Goal: Task Accomplishment & Management: Manage account settings

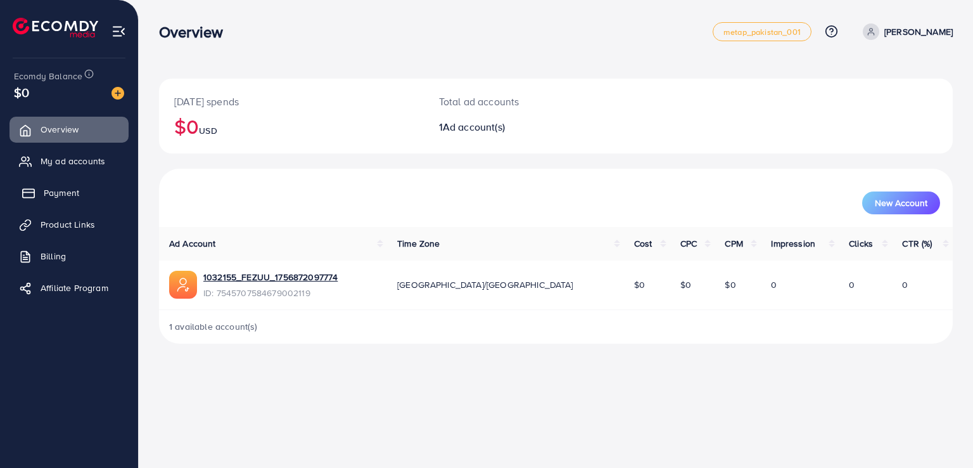
click at [59, 203] on link "Payment" at bounding box center [69, 192] width 119 height 25
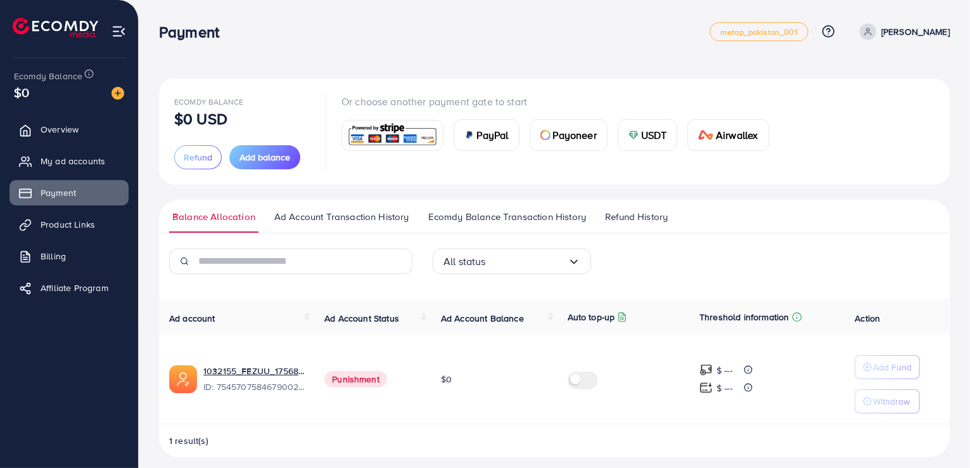
click at [635, 215] on span "Refund History" at bounding box center [636, 217] width 63 height 14
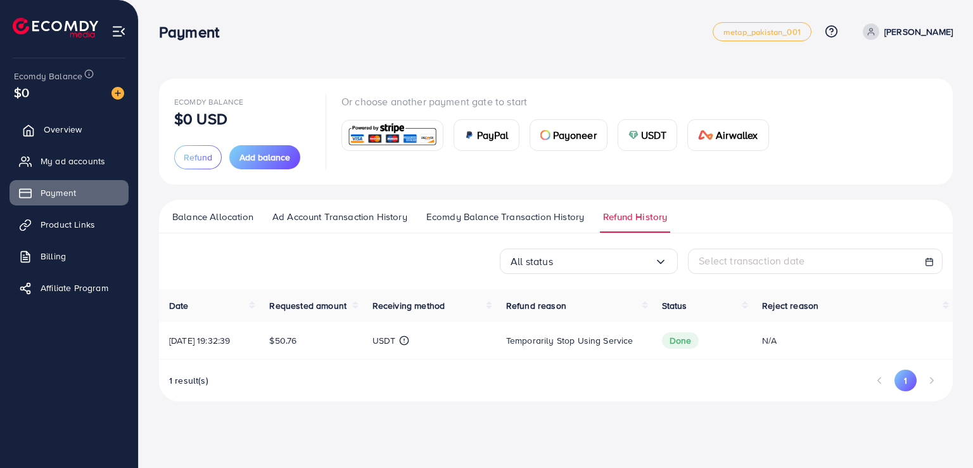
click at [55, 132] on span "Overview" at bounding box center [63, 129] width 38 height 13
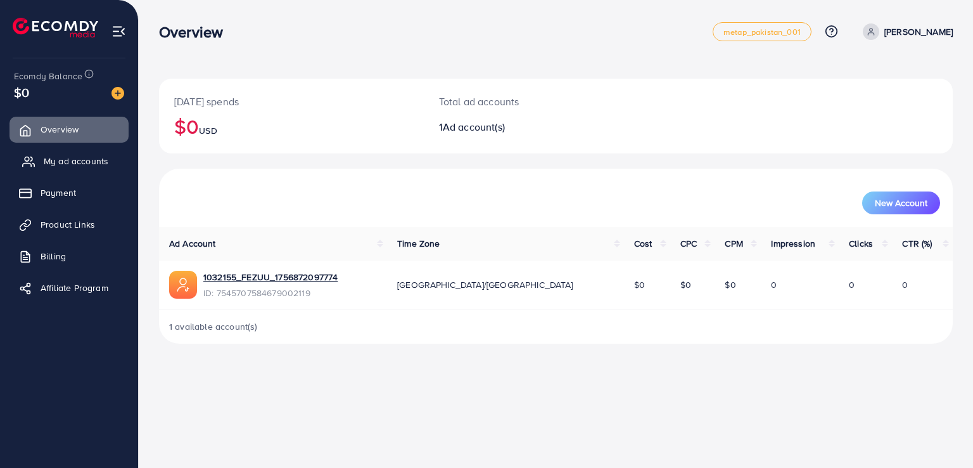
click at [94, 153] on link "My ad accounts" at bounding box center [69, 160] width 119 height 25
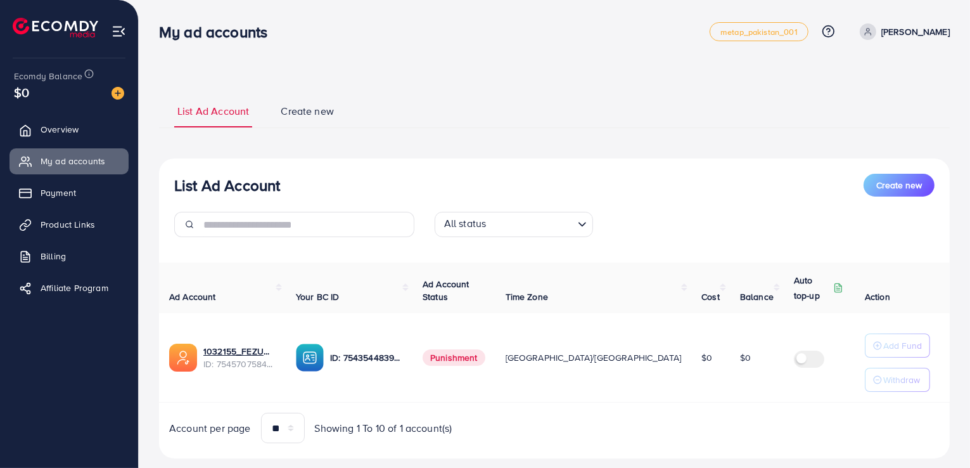
scroll to position [25, 0]
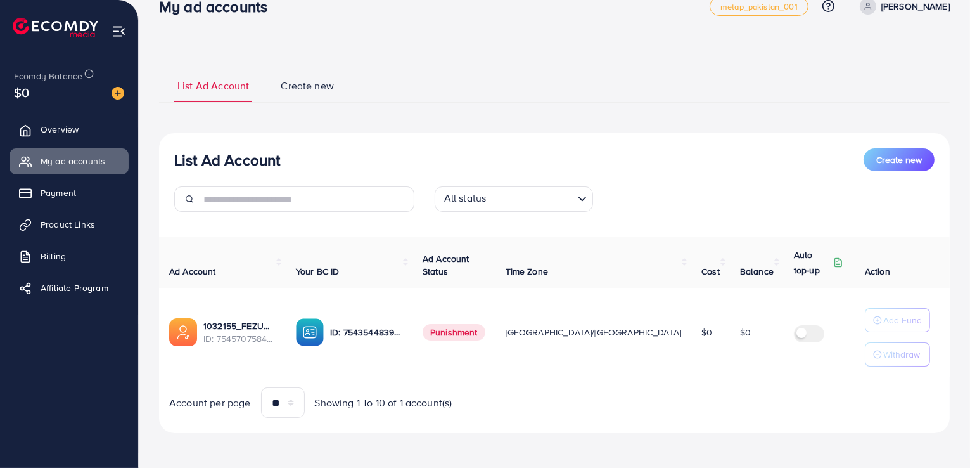
drag, startPoint x: 754, startPoint y: 457, endPoint x: 565, endPoint y: 381, distance: 204.1
click at [565, 381] on div "Ad Account Your BC ID Ad Account Status Time Zone Cost Balance Auto top-up Thre…" at bounding box center [554, 327] width 791 height 181
drag, startPoint x: 606, startPoint y: 79, endPoint x: 698, endPoint y: 86, distance: 92.7
click at [698, 86] on ul "List Ad Account Create new" at bounding box center [554, 85] width 791 height 34
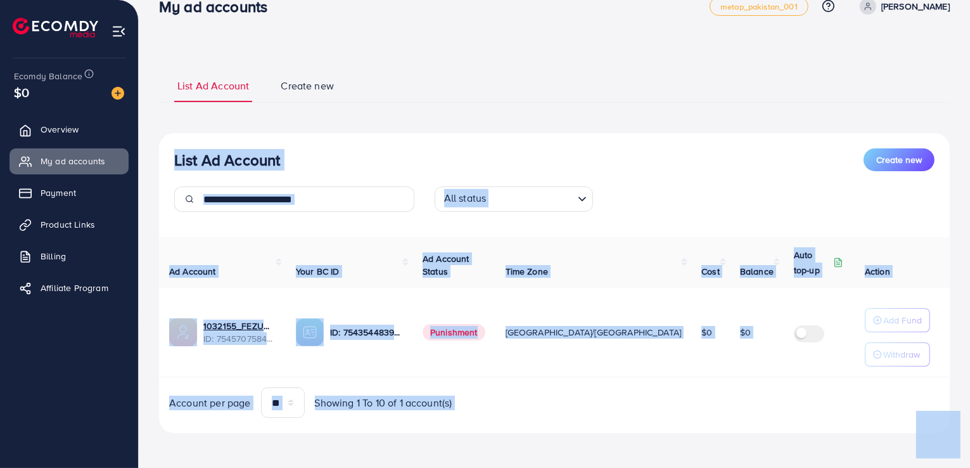
drag, startPoint x: 698, startPoint y: 86, endPoint x: 941, endPoint y: 457, distance: 443.5
click at [22, 33] on div "My ad accounts metap_pakistan_001 Help Center Contact Support Plans and Pricing…" at bounding box center [485, 222] width 970 height 494
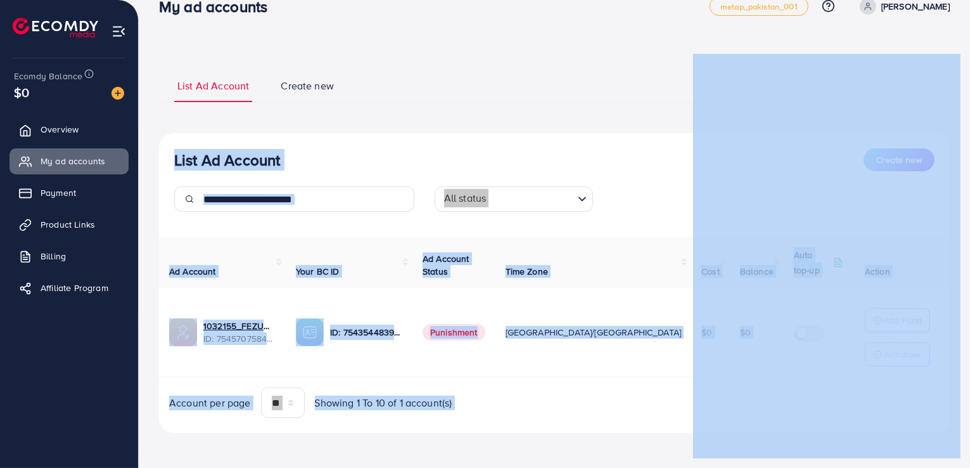
click at [578, 127] on div "List Ad Account Create new List Ad Account Create new All status Loading... Ad …" at bounding box center [554, 250] width 791 height 364
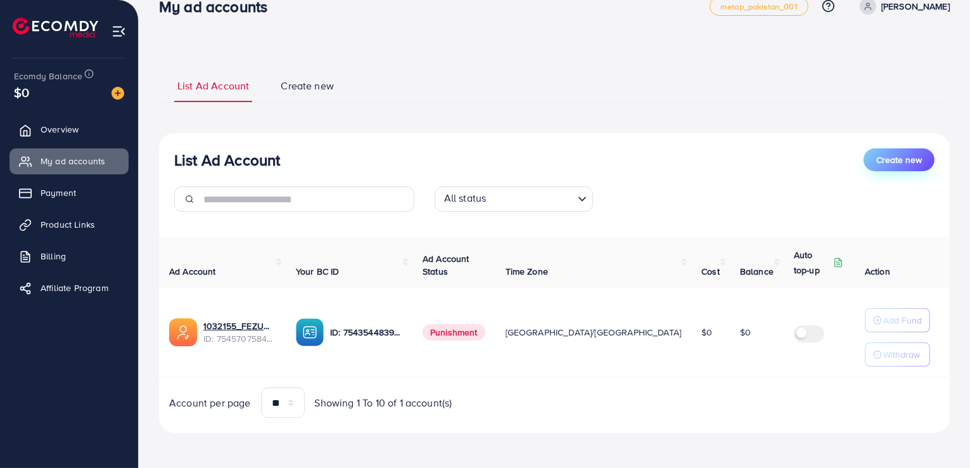
click at [900, 158] on span "Create new" at bounding box center [899, 159] width 46 height 13
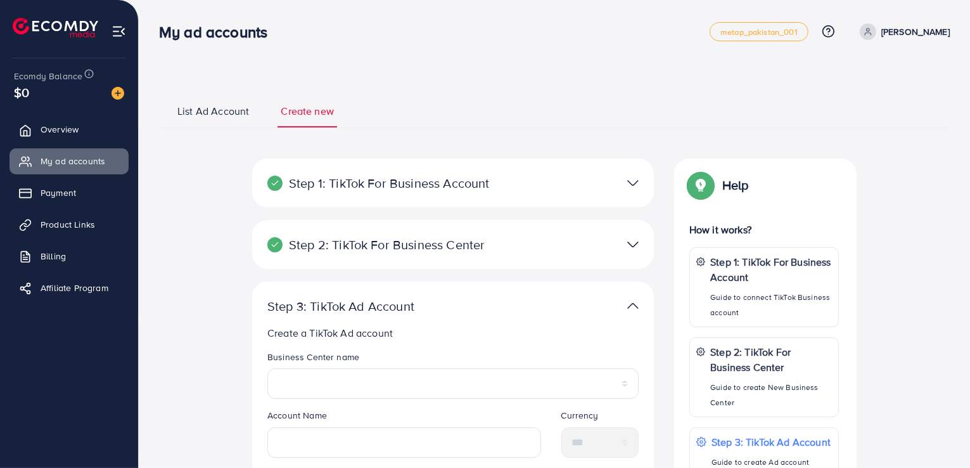
click at [607, 231] on div "Step 2: TikTok For Business Center Business Center is a powerful business manag…" at bounding box center [453, 244] width 402 height 49
click at [630, 184] on img at bounding box center [632, 183] width 11 height 18
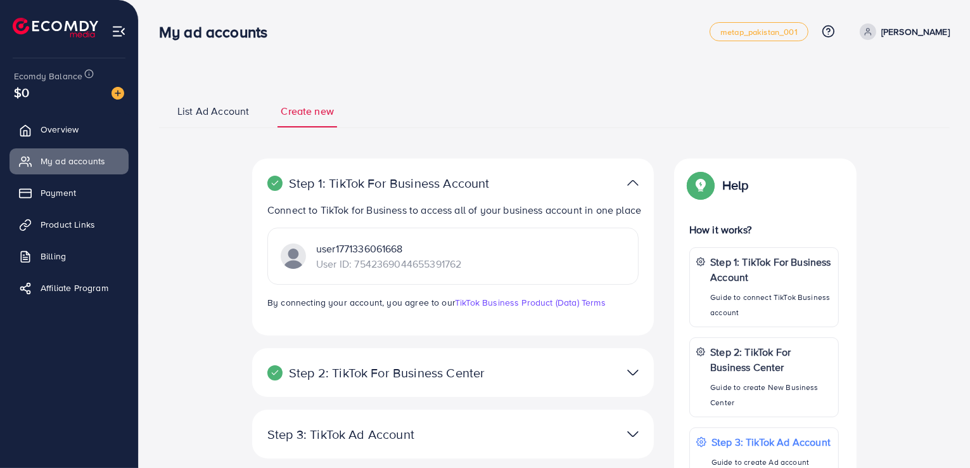
click at [514, 281] on div "user1771336061668 User ID: 7542369044655391762" at bounding box center [452, 255] width 371 height 57
click at [630, 381] on img at bounding box center [632, 372] width 11 height 18
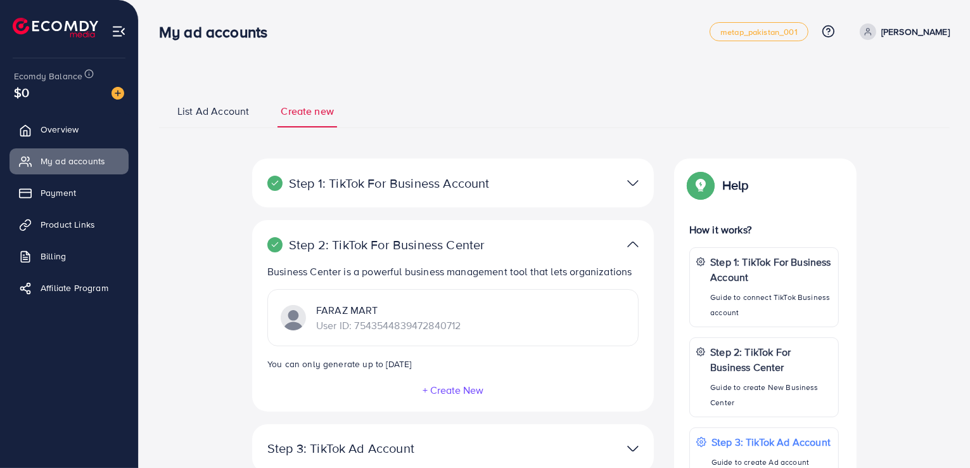
click at [216, 305] on div "**********" at bounding box center [554, 419] width 811 height 522
click at [625, 180] on div at bounding box center [583, 183] width 131 height 18
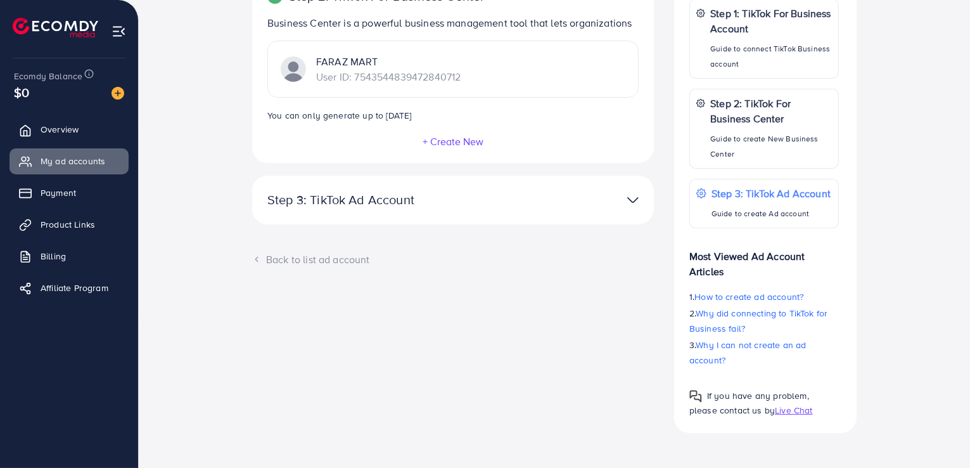
click at [634, 192] on img at bounding box center [632, 200] width 11 height 18
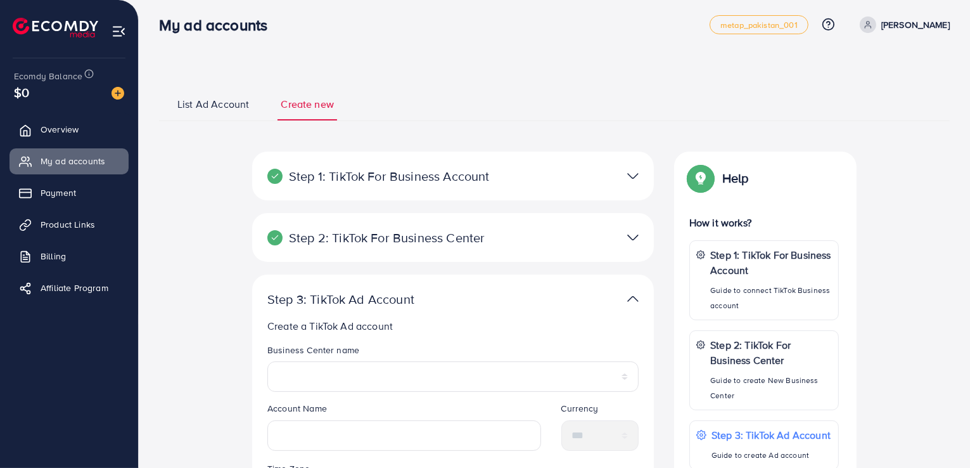
scroll to position [0, 0]
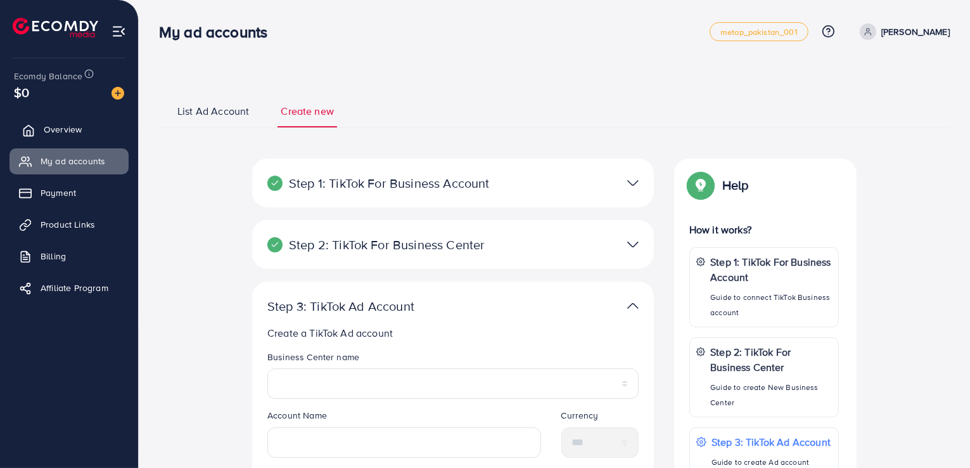
click at [25, 124] on icon at bounding box center [28, 130] width 13 height 13
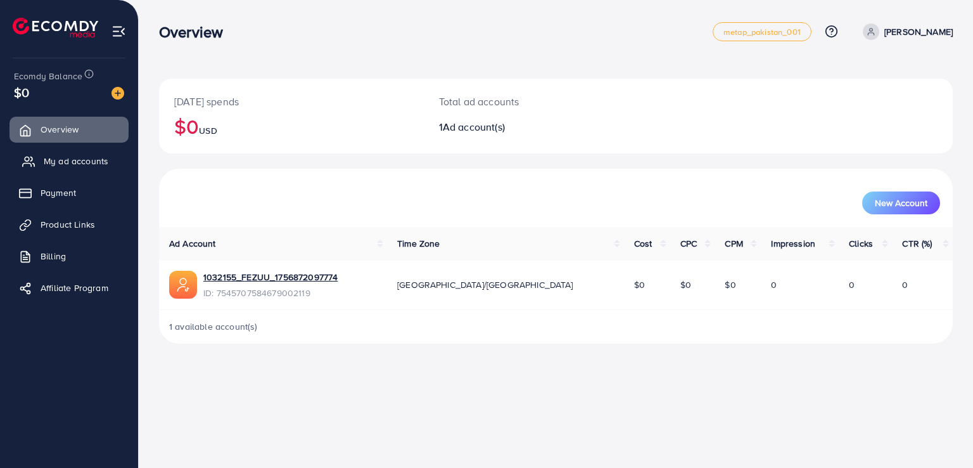
click at [32, 153] on link "My ad accounts" at bounding box center [69, 160] width 119 height 25
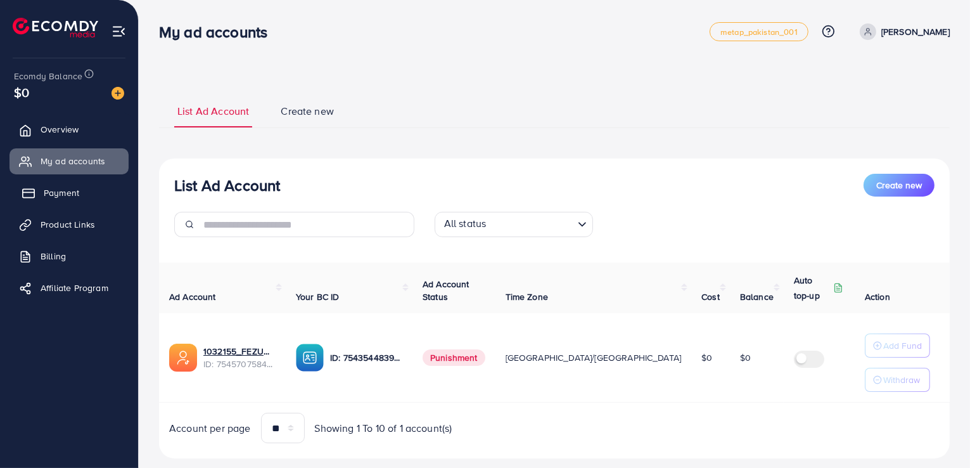
click at [75, 196] on span "Payment" at bounding box center [61, 192] width 35 height 13
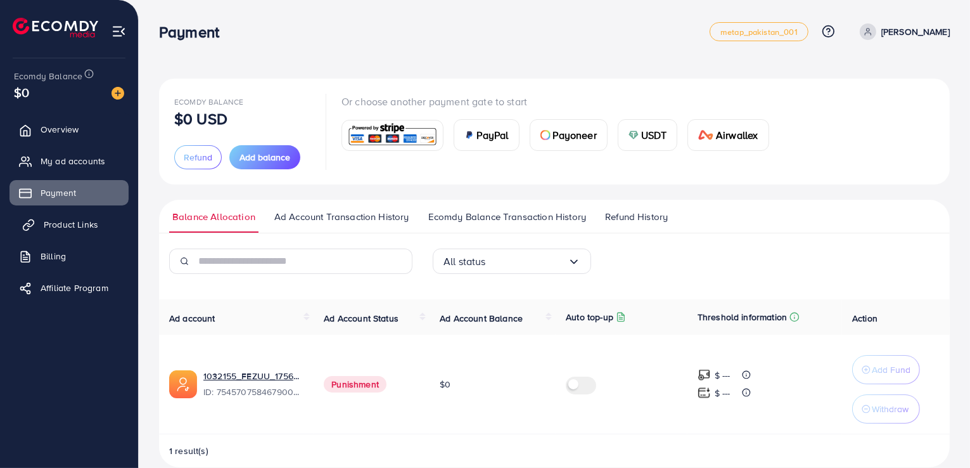
click at [92, 233] on link "Product Links" at bounding box center [69, 224] width 119 height 25
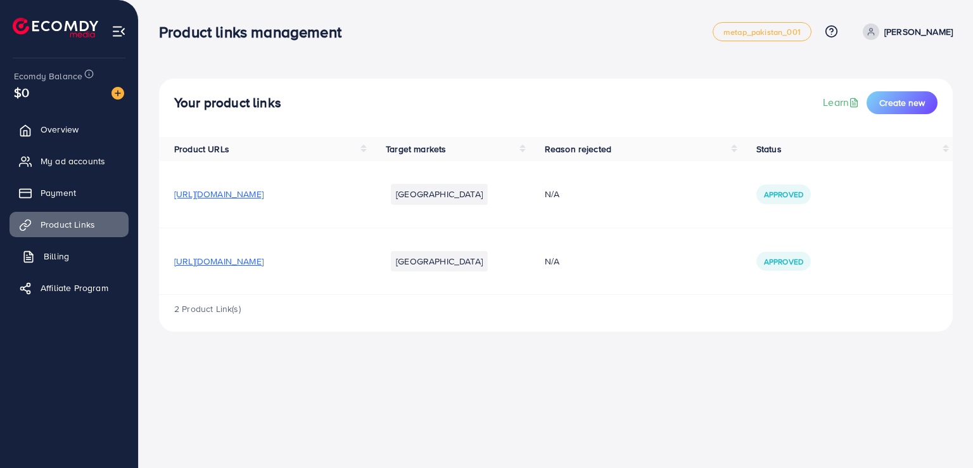
click at [71, 264] on link "Billing" at bounding box center [69, 255] width 119 height 25
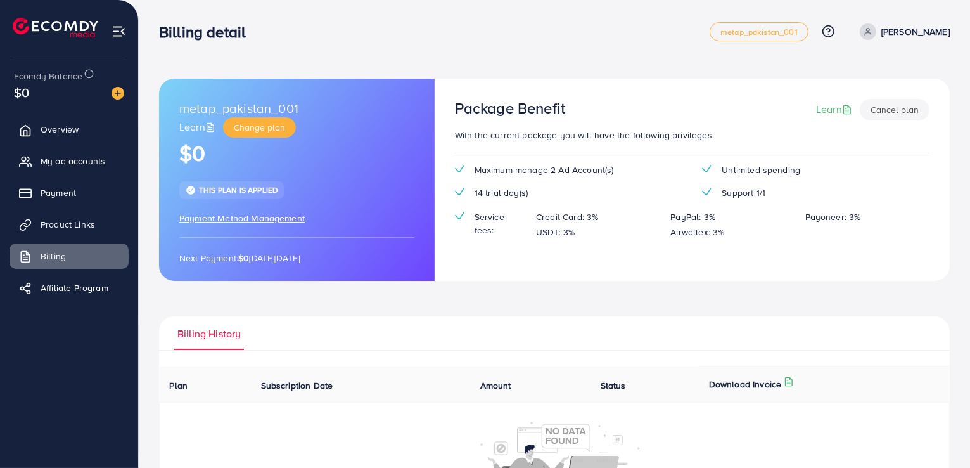
click at [68, 272] on ul "Overview My ad accounts Payment Product Links Billing Affiliate Program" at bounding box center [69, 213] width 138 height 202
click at [69, 283] on span "Affiliate Program" at bounding box center [78, 287] width 68 height 13
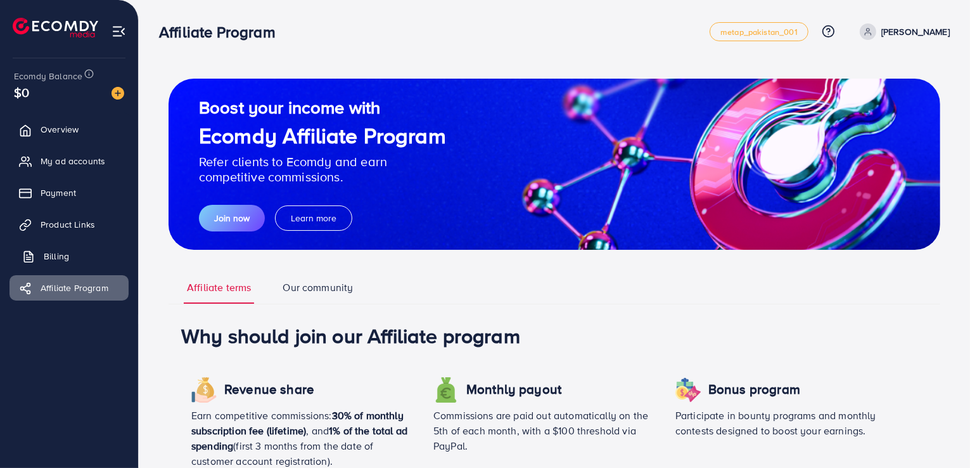
click at [71, 258] on link "Billing" at bounding box center [69, 255] width 119 height 25
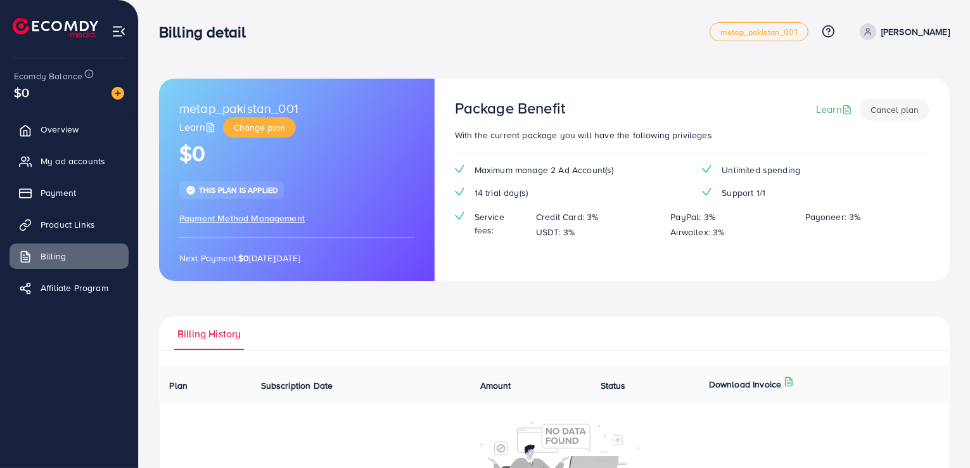
click at [87, 211] on ul "Overview My ad accounts Payment Product Links Billing Affiliate Program" at bounding box center [69, 213] width 138 height 202
click at [79, 207] on ul "Overview My ad accounts Payment Product Links Billing Affiliate Program" at bounding box center [69, 213] width 138 height 202
click at [68, 200] on link "Payment" at bounding box center [69, 192] width 119 height 25
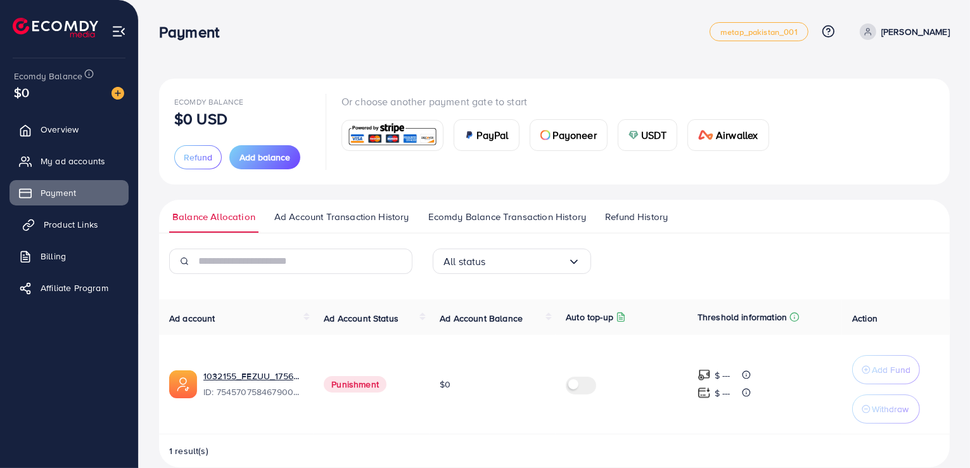
click at [35, 219] on link "Product Links" at bounding box center [69, 224] width 119 height 25
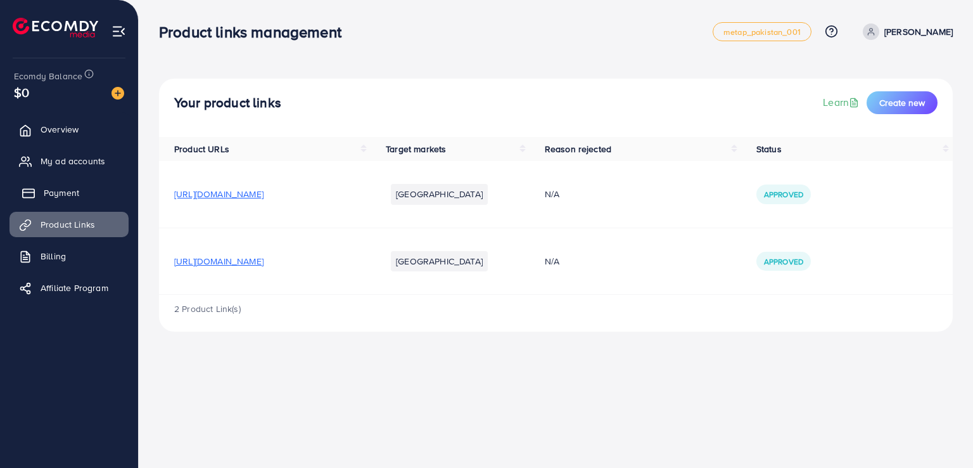
click at [44, 198] on span "Payment" at bounding box center [61, 192] width 35 height 13
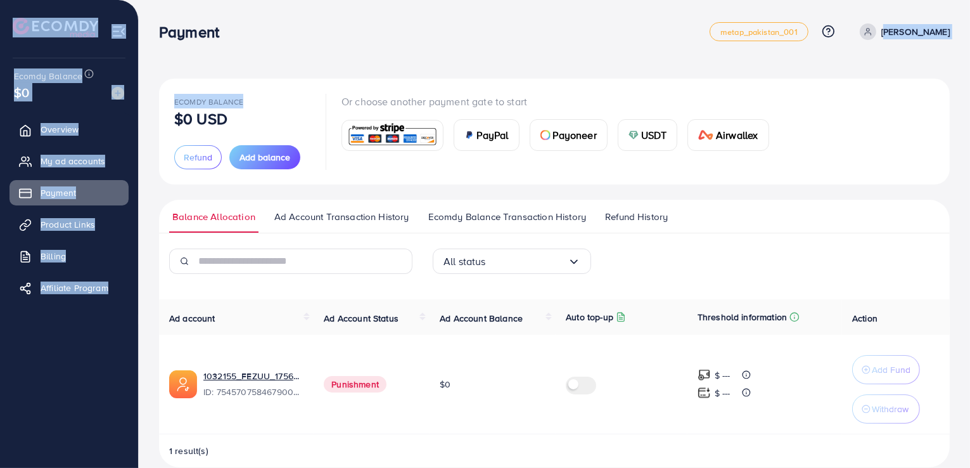
drag, startPoint x: 286, startPoint y: 72, endPoint x: 847, endPoint y: 18, distance: 563.2
click at [847, 18] on div "Payment metap_pakistan_001 Help Center Contact Support Plans and Pricing Term a…" at bounding box center [485, 243] width 970 height 487
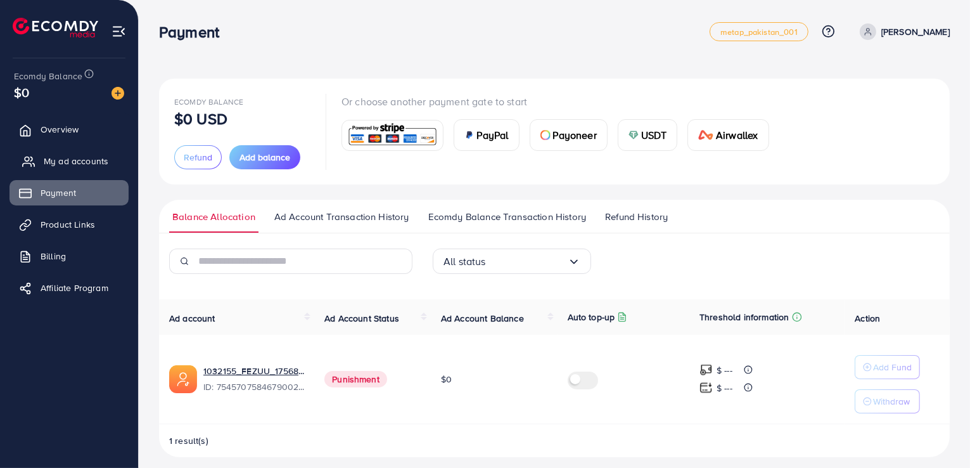
click at [60, 160] on span "My ad accounts" at bounding box center [76, 161] width 65 height 13
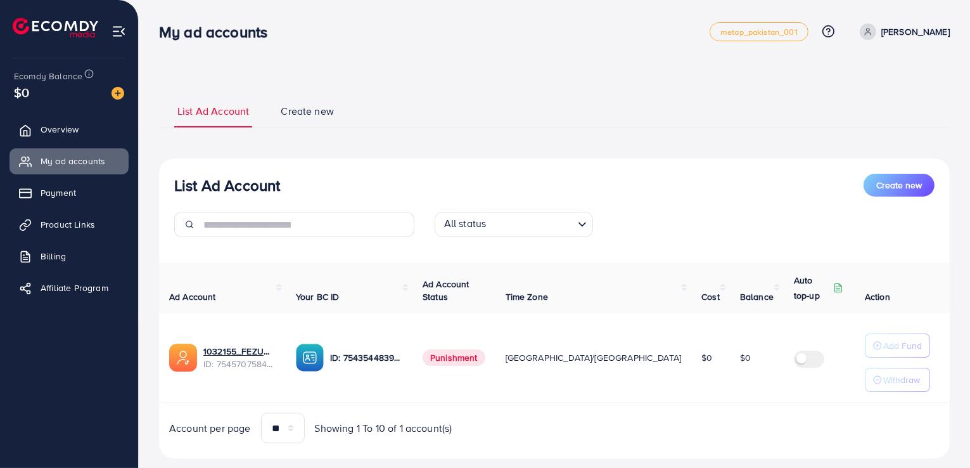
drag, startPoint x: 444, startPoint y: 353, endPoint x: 492, endPoint y: 366, distance: 49.8
click at [492, 366] on td "Punishment" at bounding box center [453, 357] width 83 height 89
copy span "Punishment"
click at [667, 222] on div "All status Loading..." at bounding box center [554, 229] width 260 height 35
